Goal: Information Seeking & Learning: Learn about a topic

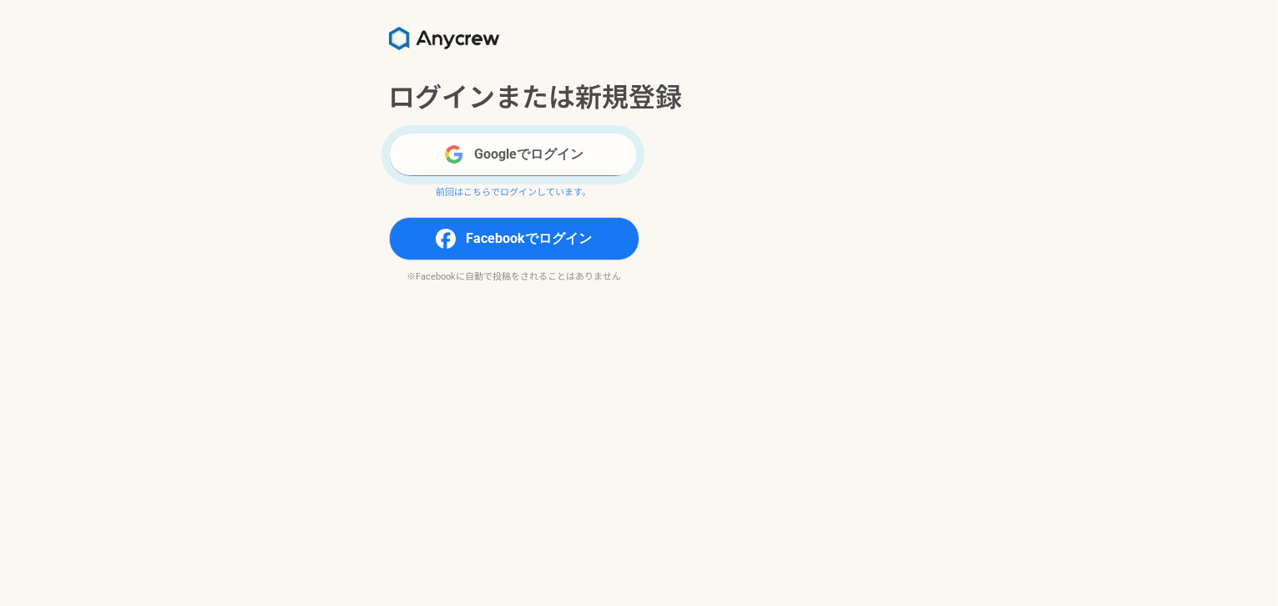
click at [540, 159] on button "Googleでログイン" at bounding box center [514, 154] width 251 height 43
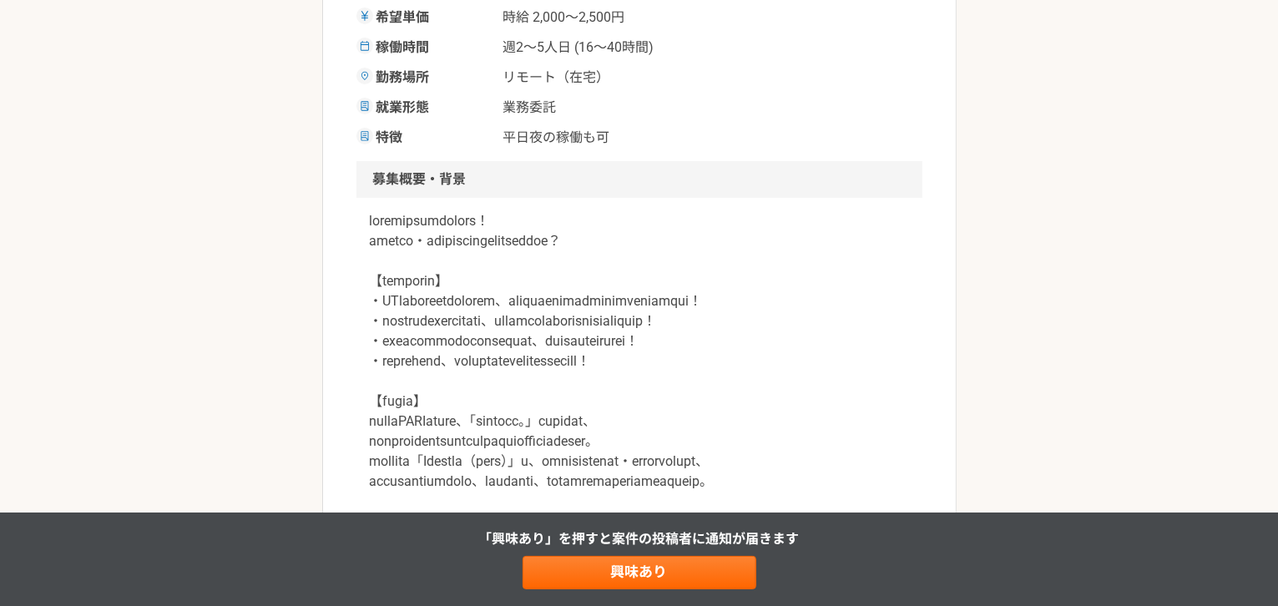
scroll to position [375, 0]
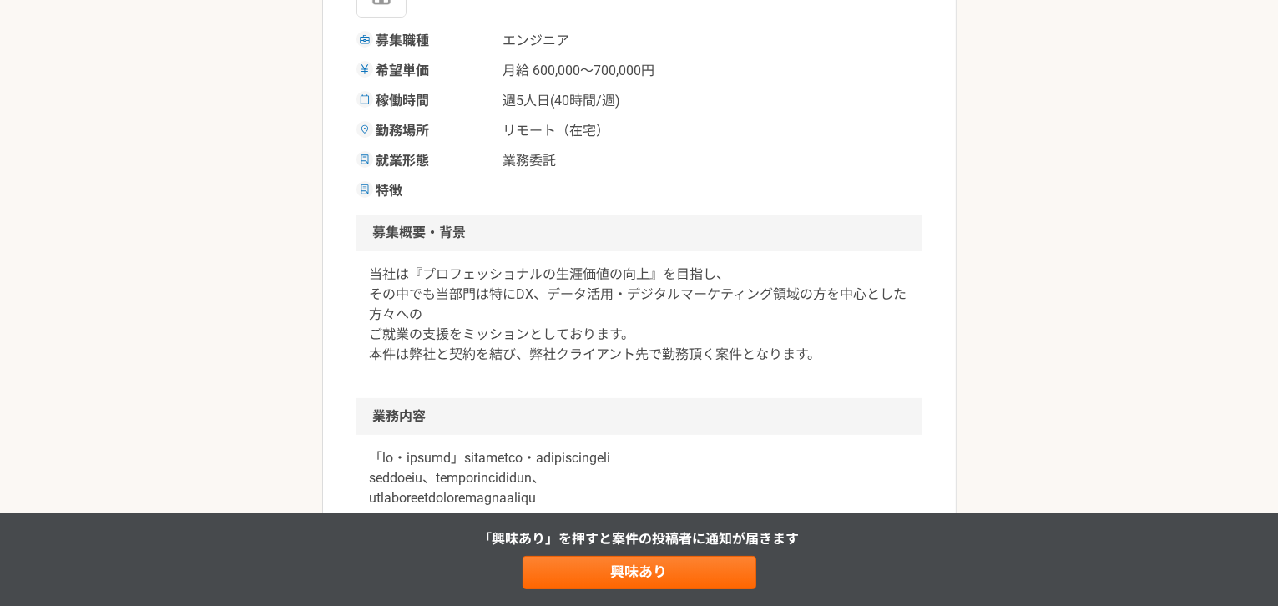
scroll to position [375, 0]
